Goal: Navigation & Orientation: Go to known website

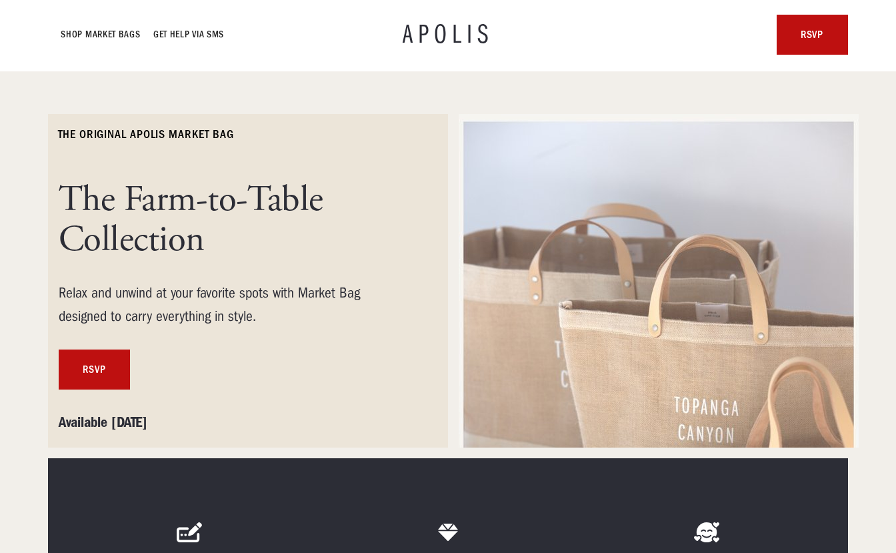
click at [445, 29] on h1 "APOLIS" at bounding box center [448, 34] width 91 height 27
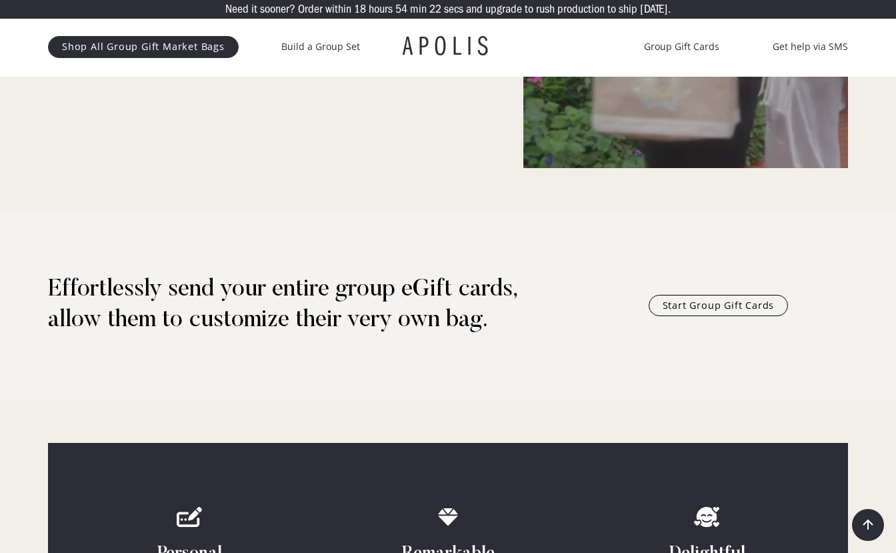
click at [351, 347] on div "Effortlessly send your entire group eGift cards, allow them to customize their …" at bounding box center [448, 305] width 896 height 189
